Goal: Transaction & Acquisition: Obtain resource

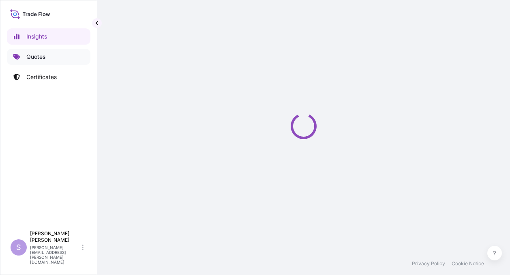
select select "2025"
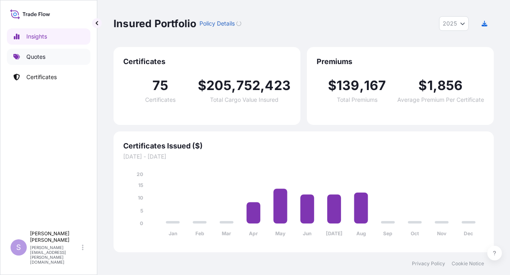
click at [32, 56] on p "Quotes" at bounding box center [35, 57] width 19 height 8
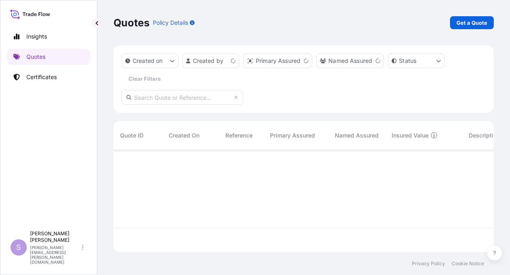
scroll to position [101, 374]
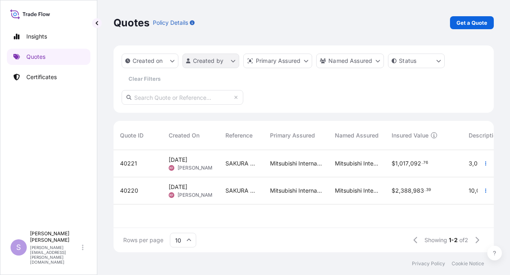
click at [212, 61] on html "Insights Quotes Certificates S [PERSON_NAME] [PERSON_NAME][EMAIL_ADDRESS][PERSO…" at bounding box center [255, 137] width 510 height 275
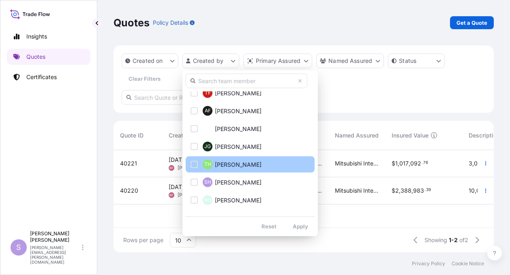
scroll to position [243, 0]
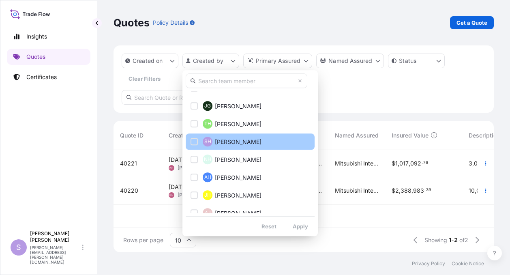
click at [230, 141] on span "[PERSON_NAME]" at bounding box center [238, 142] width 47 height 8
click at [239, 143] on span "[PERSON_NAME]" at bounding box center [238, 142] width 47 height 8
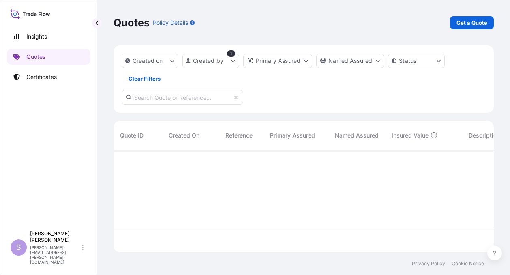
scroll to position [125, 374]
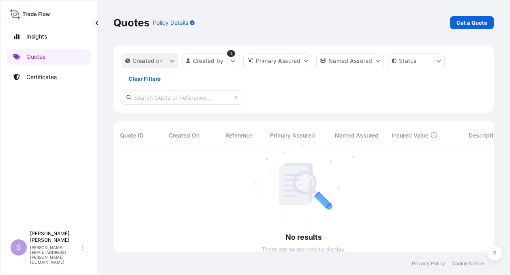
click at [174, 61] on icon "createdOn Filter options" at bounding box center [172, 60] width 5 height 5
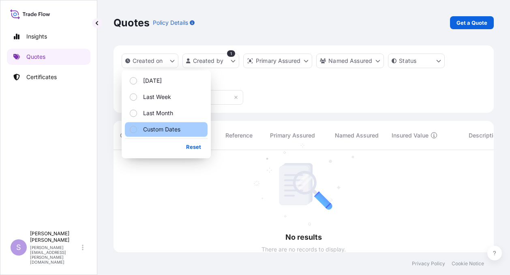
click at [133, 129] on div "Select Option" at bounding box center [133, 129] width 7 height 7
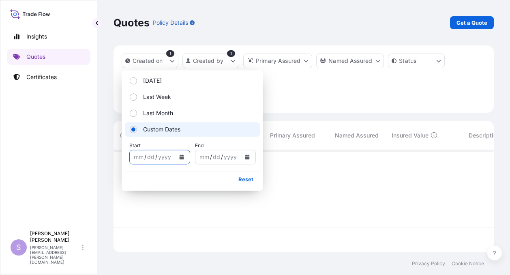
click at [182, 159] on button "Calendar" at bounding box center [181, 157] width 13 height 13
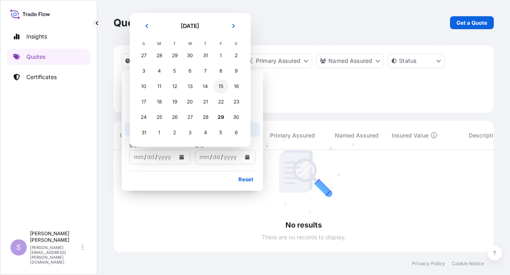
scroll to position [125, 374]
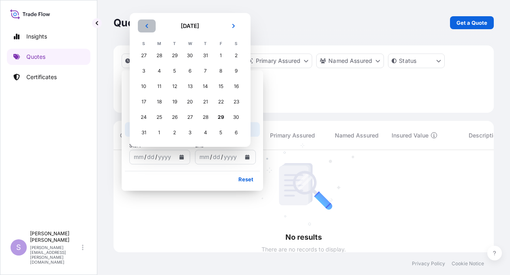
click at [145, 26] on icon "Previous" at bounding box center [146, 26] width 5 height 5
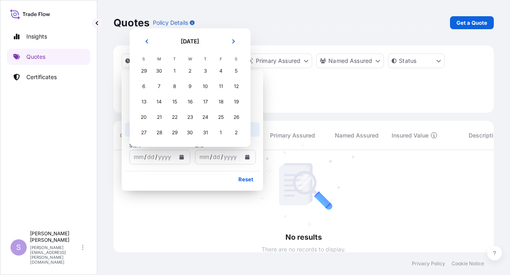
click at [145, 26] on p "Quotes" at bounding box center [132, 22] width 36 height 13
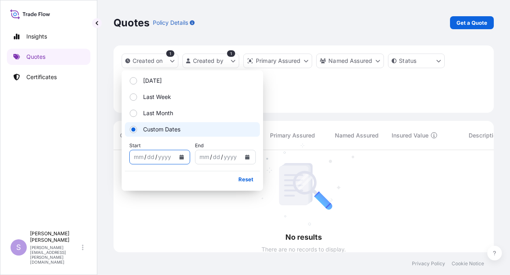
click at [183, 156] on icon "Calendar" at bounding box center [181, 157] width 5 height 5
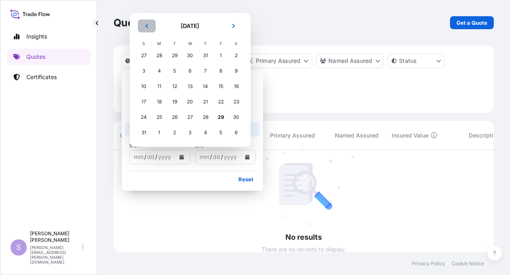
click at [148, 28] on button "Previous" at bounding box center [147, 25] width 18 height 13
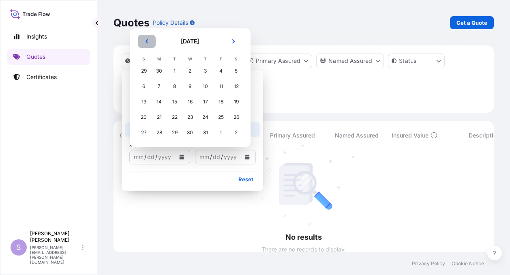
click at [145, 43] on icon "Previous" at bounding box center [146, 41] width 5 height 5
click at [147, 43] on icon "Previous" at bounding box center [146, 41] width 5 height 5
click at [147, 42] on icon "Previous" at bounding box center [146, 41] width 5 height 5
click at [176, 71] on div "1" at bounding box center [175, 71] width 15 height 15
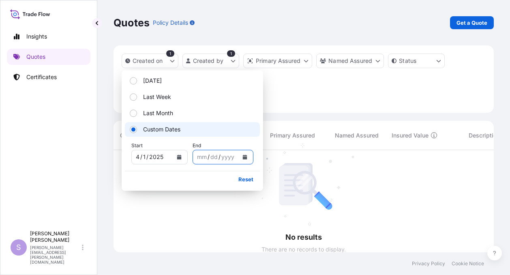
click at [244, 159] on icon "Calendar" at bounding box center [245, 157] width 4 height 5
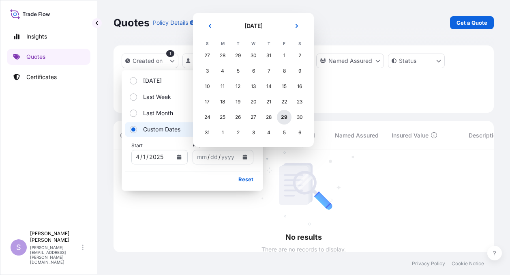
click at [286, 118] on div "29" at bounding box center [284, 117] width 15 height 15
click at [286, 117] on div "29" at bounding box center [284, 117] width 15 height 15
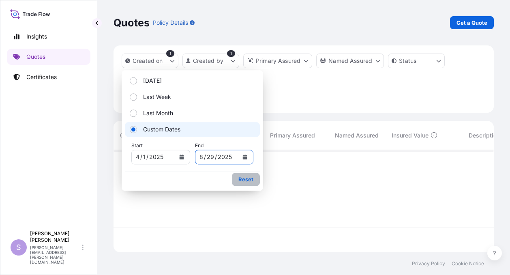
click at [252, 181] on p "Reset" at bounding box center [246, 179] width 15 height 8
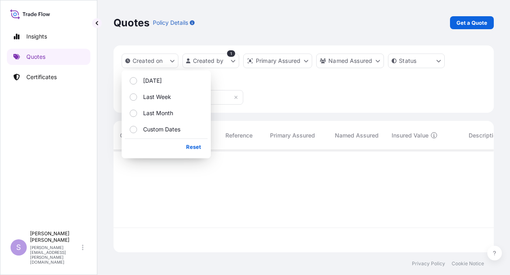
scroll to position [125, 374]
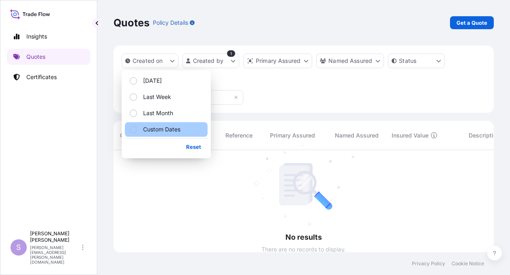
click at [134, 128] on div "Select Option" at bounding box center [133, 129] width 7 height 7
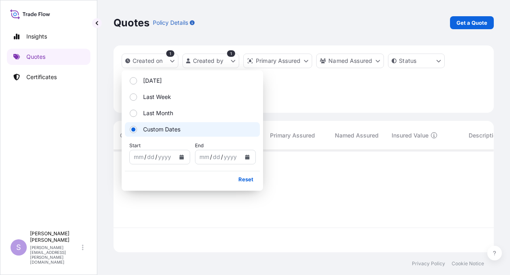
click at [183, 155] on icon "Calendar" at bounding box center [181, 157] width 4 height 5
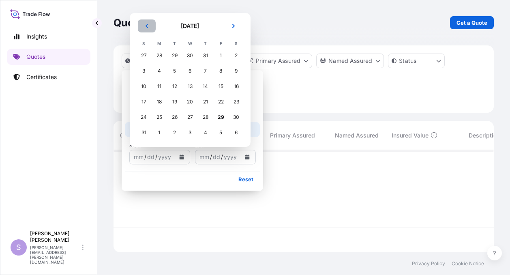
scroll to position [125, 374]
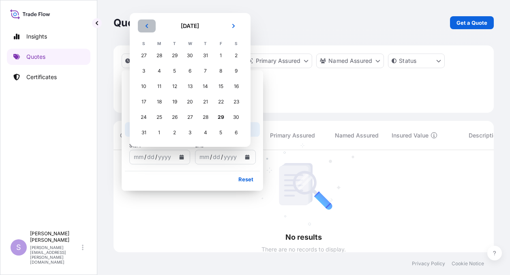
click at [146, 26] on icon "Previous" at bounding box center [147, 26] width 2 height 4
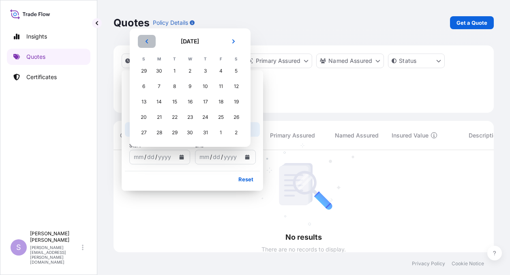
click at [144, 42] on icon "Previous" at bounding box center [146, 41] width 5 height 5
click at [146, 43] on icon "Previous" at bounding box center [146, 41] width 5 height 5
click at [206, 71] on div "1" at bounding box center [205, 71] width 15 height 15
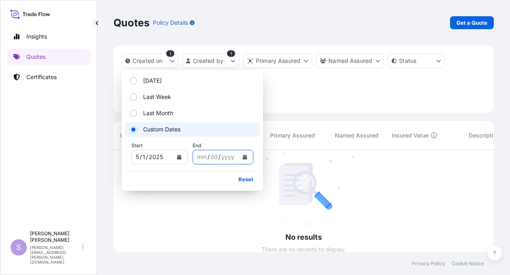
click at [247, 157] on icon "Calendar" at bounding box center [245, 157] width 4 height 5
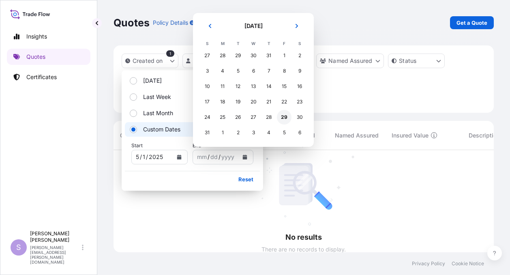
click at [282, 117] on div "29" at bounding box center [284, 117] width 15 height 15
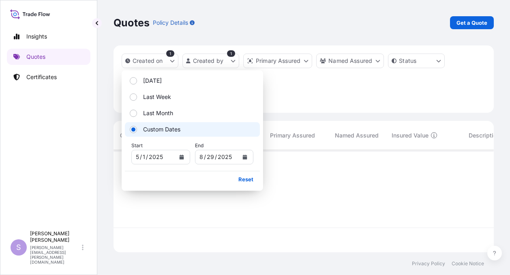
click at [72, 156] on div "Insights Quotes Certificates" at bounding box center [49, 124] width 84 height 206
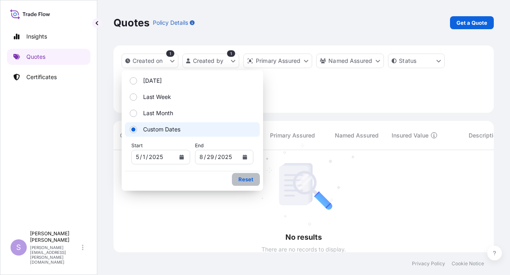
click at [246, 180] on p "Reset" at bounding box center [246, 179] width 15 height 8
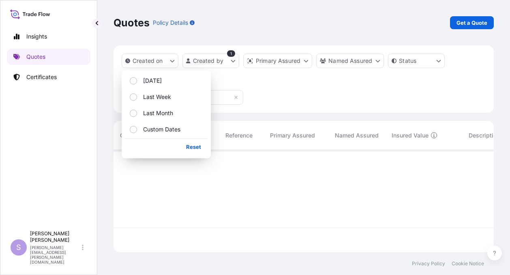
scroll to position [6, 6]
click at [243, 96] on input "text" at bounding box center [183, 97] width 122 height 15
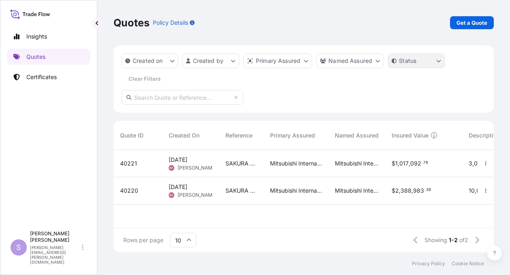
click at [438, 62] on html "Insights Quotes Certificates S [PERSON_NAME] [PERSON_NAME][EMAIL_ADDRESS][PERSO…" at bounding box center [255, 137] width 510 height 275
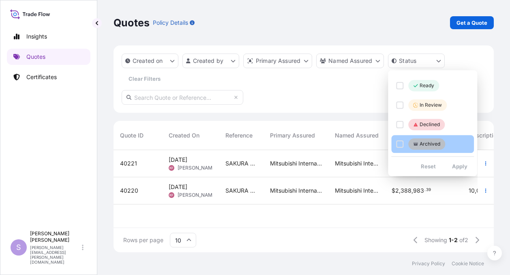
click at [400, 144] on div "Select Option" at bounding box center [399, 143] width 7 height 7
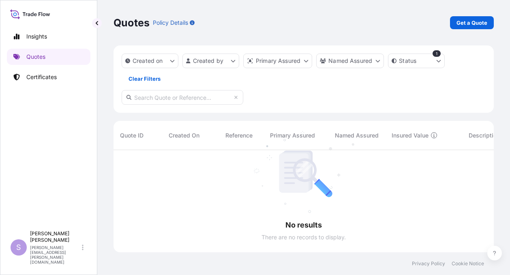
scroll to position [125, 374]
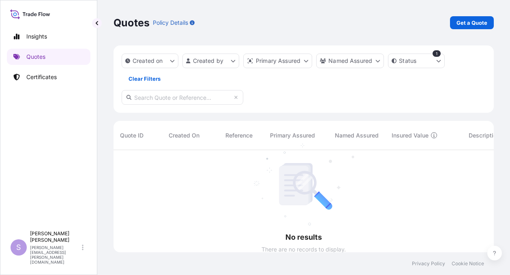
click at [184, 135] on span "Created On" at bounding box center [184, 135] width 31 height 8
click at [442, 61] on html "Insights Quotes Certificates S [PERSON_NAME] [PERSON_NAME][EMAIL_ADDRESS][PERSO…" at bounding box center [255, 137] width 510 height 275
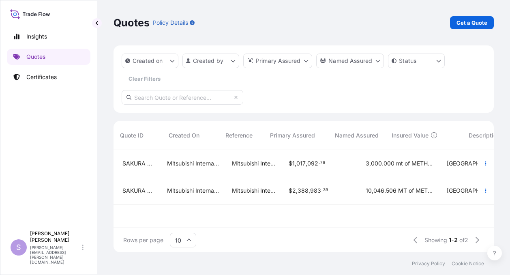
scroll to position [0, 0]
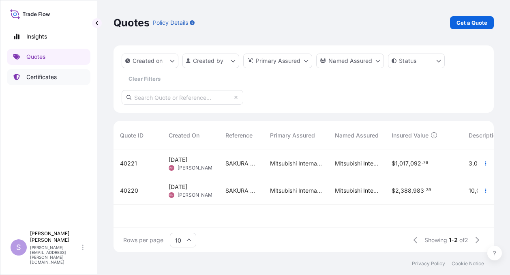
click at [38, 76] on p "Certificates" at bounding box center [41, 77] width 30 height 8
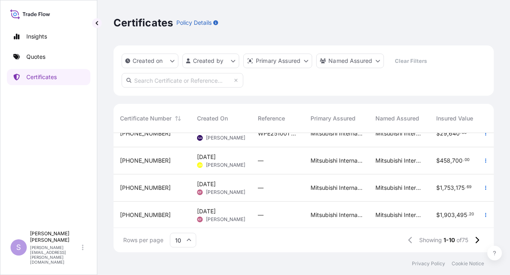
scroll to position [183, 0]
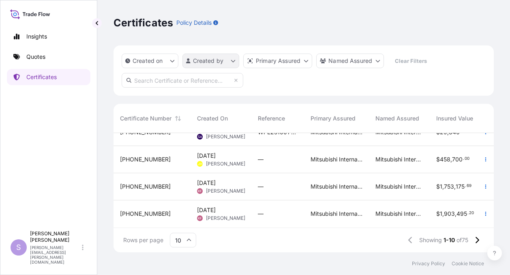
click at [234, 62] on html "Insights Quotes Certificates S [PERSON_NAME] [PERSON_NAME][EMAIL_ADDRESS][PERSO…" at bounding box center [255, 137] width 510 height 275
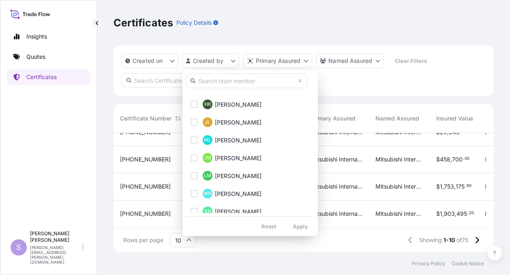
scroll to position [243, 0]
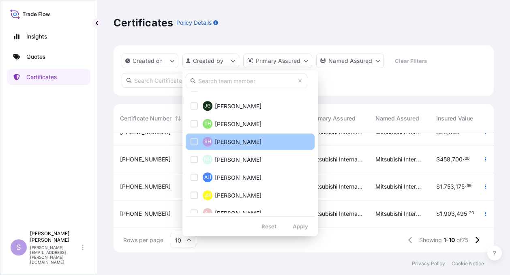
click at [196, 141] on div "Select Option" at bounding box center [194, 141] width 7 height 7
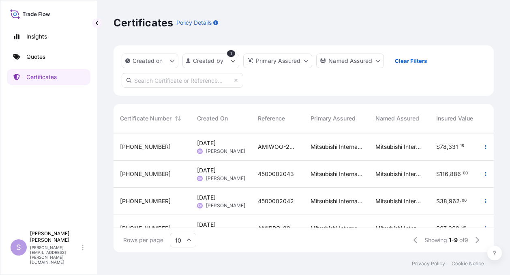
scroll to position [122, 0]
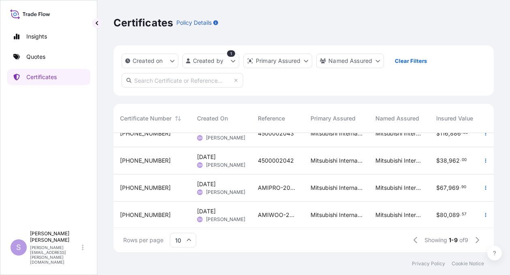
click at [131, 160] on span "[PHONE_NUMBER]" at bounding box center [145, 161] width 51 height 8
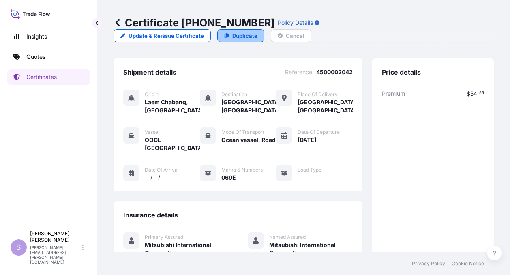
click at [258, 32] on p "Duplicate" at bounding box center [244, 36] width 25 height 8
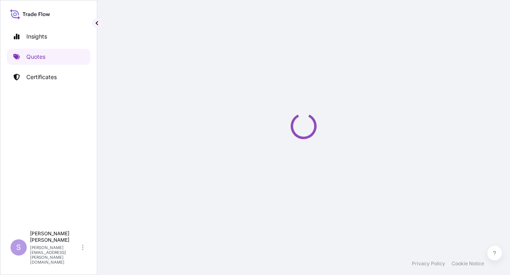
select select "Ocean Vessel"
select select "Road / [GEOGRAPHIC_DATA]"
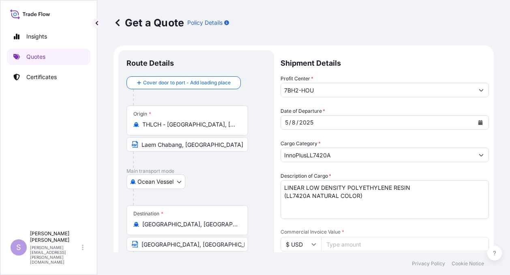
click at [297, 124] on div "/" at bounding box center [298, 123] width 2 height 10
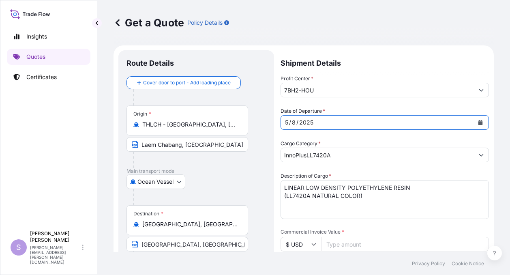
drag, startPoint x: 295, startPoint y: 123, endPoint x: 259, endPoint y: 125, distance: 36.2
click at [295, 123] on div "8" at bounding box center [293, 123] width 5 height 10
click at [295, 122] on div "8" at bounding box center [293, 123] width 5 height 10
click at [295, 123] on div "8" at bounding box center [293, 123] width 5 height 10
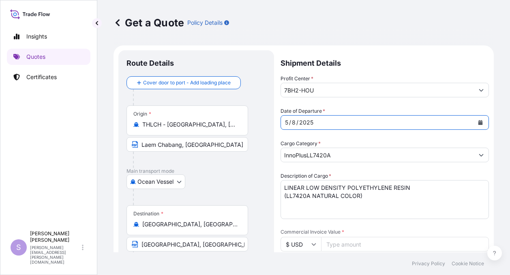
click at [479, 125] on icon "Calendar" at bounding box center [481, 122] width 4 height 5
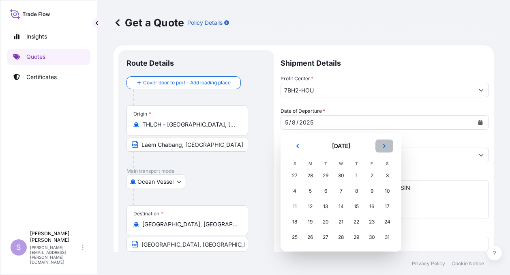
click at [384, 144] on icon "Next" at bounding box center [384, 146] width 2 height 4
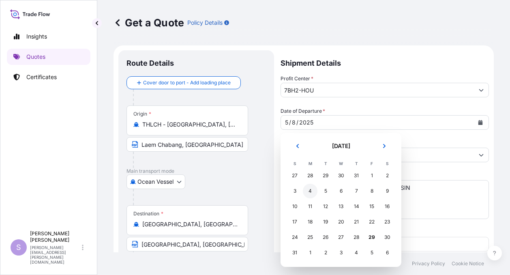
click at [310, 189] on div "4" at bounding box center [310, 191] width 15 height 15
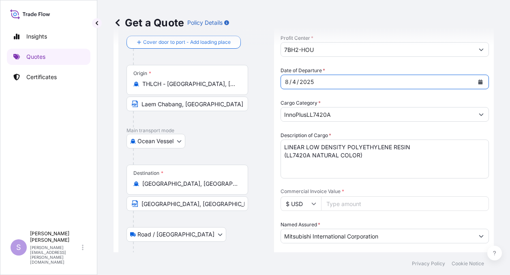
scroll to position [81, 0]
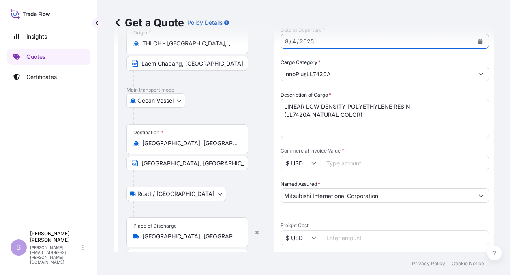
click at [342, 165] on input "Commercial Invoice Value *" at bounding box center [405, 163] width 168 height 15
click at [341, 164] on input "Commercial Invoice Value *" at bounding box center [405, 163] width 168 height 15
type input "70840.00"
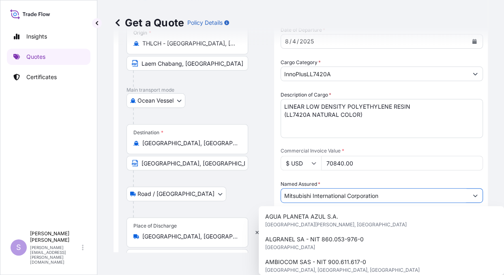
click at [333, 198] on input "Mitsubishi International Corporation" at bounding box center [374, 195] width 187 height 15
click at [268, 186] on div "Route Details Cover door to port - Add loading place Place of loading Road / [G…" at bounding box center [196, 218] width 156 height 499
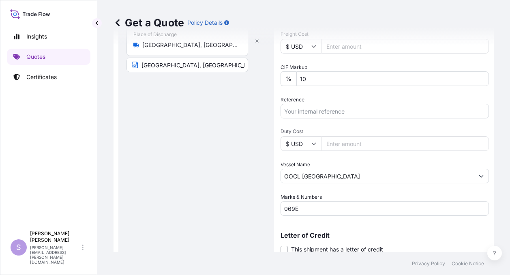
scroll to position [284, 0]
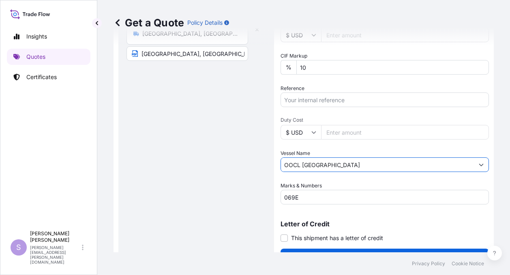
drag, startPoint x: 325, startPoint y: 165, endPoint x: 255, endPoint y: 167, distance: 70.6
click at [263, 170] on form "Route Details Cover door to port - Add loading place Place of loading Road / [G…" at bounding box center [304, 15] width 381 height 508
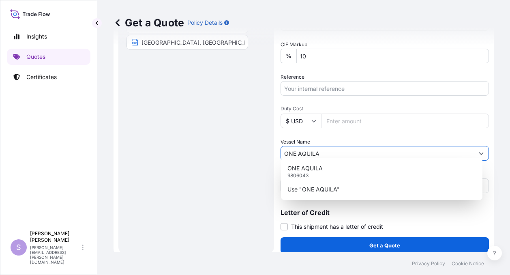
scroll to position [301, 0]
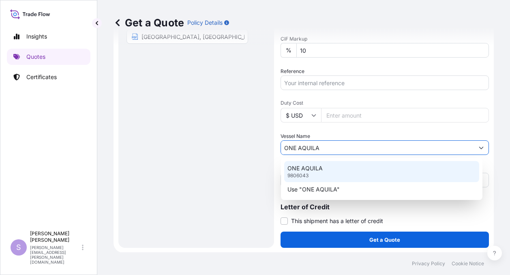
click at [297, 171] on p "ONE AQUILA" at bounding box center [305, 168] width 35 height 8
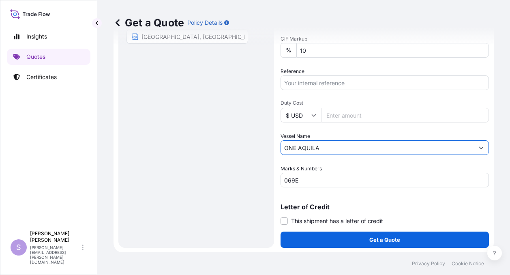
type input "ONE AQUILA"
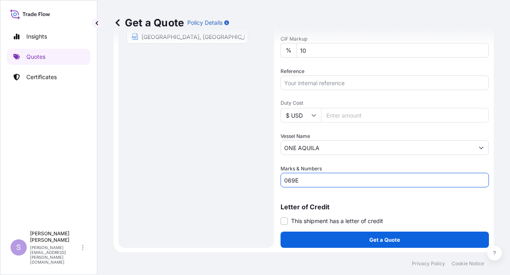
click at [291, 182] on input "069E" at bounding box center [385, 180] width 209 height 15
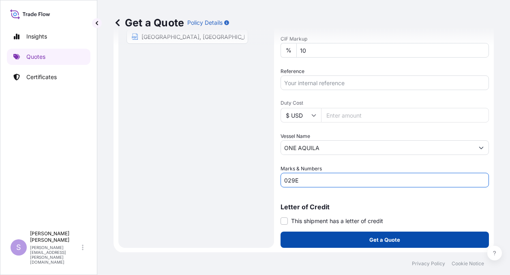
type input "029E"
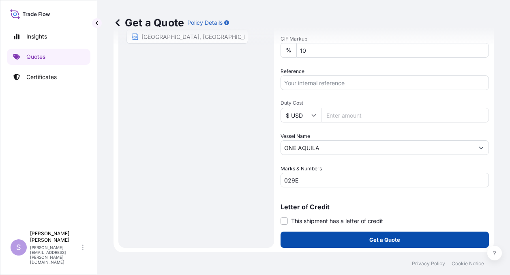
click at [375, 241] on p "Get a Quote" at bounding box center [385, 240] width 31 height 8
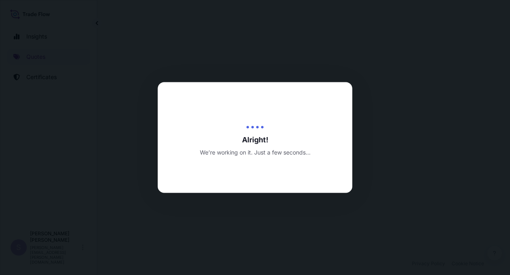
select select "Ocean Vessel"
select select "Road / [GEOGRAPHIC_DATA]"
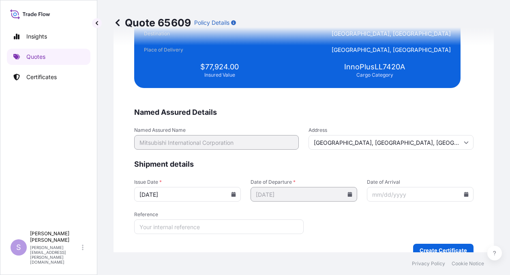
scroll to position [1788, 0]
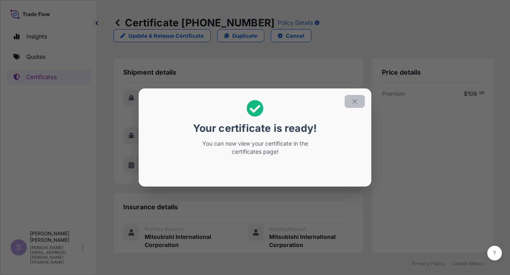
click at [356, 99] on icon "button" at bounding box center [354, 101] width 7 height 7
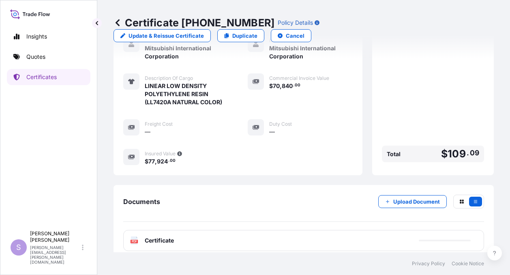
scroll to position [191, 0]
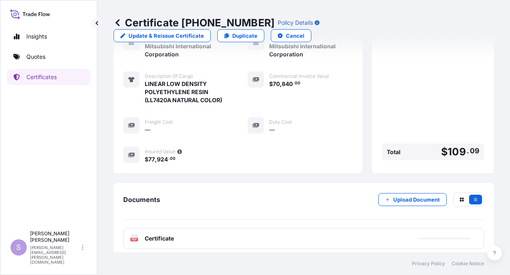
click at [308, 232] on div "PDF Certificate" at bounding box center [303, 238] width 361 height 21
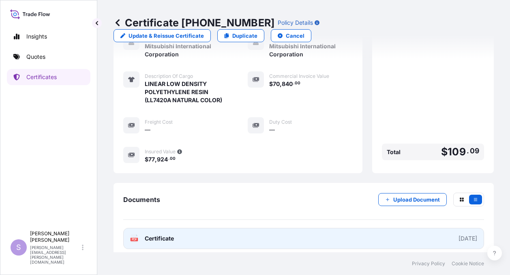
click at [151, 234] on span "Certificate" at bounding box center [159, 238] width 29 height 8
